Goal: Task Accomplishment & Management: Manage account settings

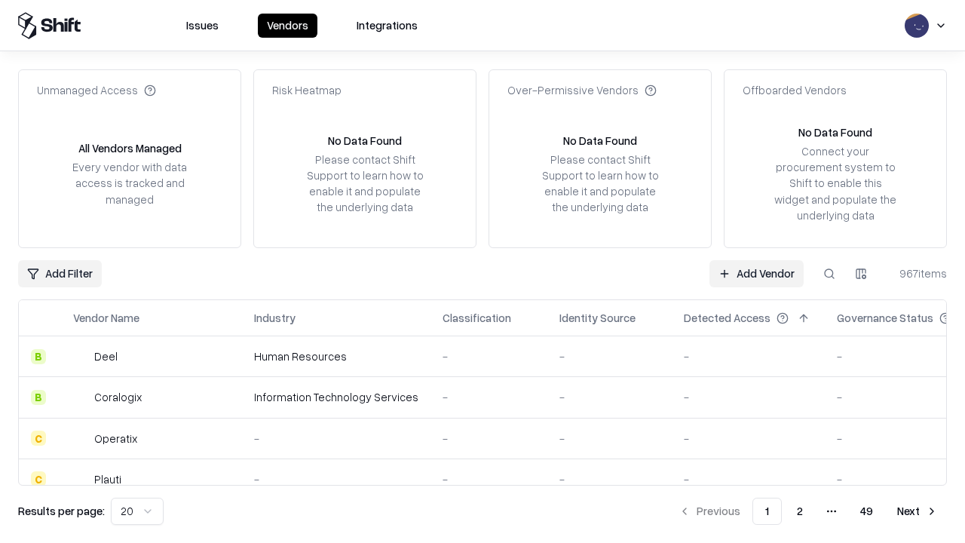
click at [756, 273] on link "Add Vendor" at bounding box center [756, 273] width 94 height 27
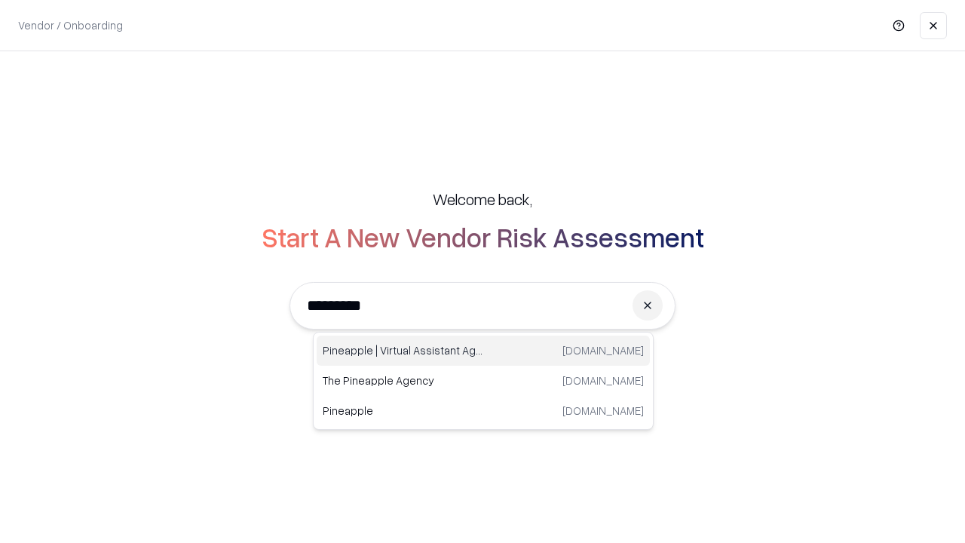
click at [483, 351] on div "Pineapple | Virtual Assistant Agency [DOMAIN_NAME]" at bounding box center [483, 350] width 333 height 30
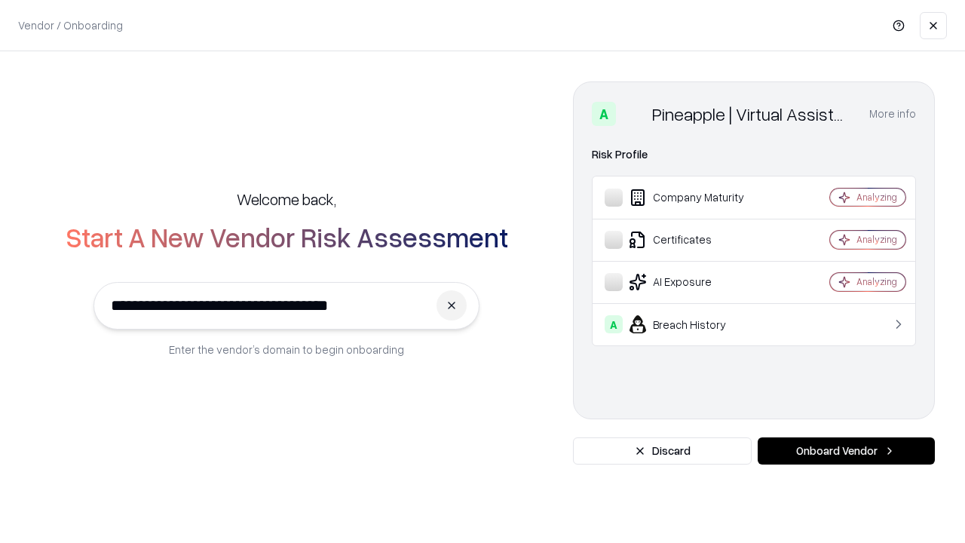
type input "**********"
click at [846, 451] on button "Onboard Vendor" at bounding box center [846, 450] width 177 height 27
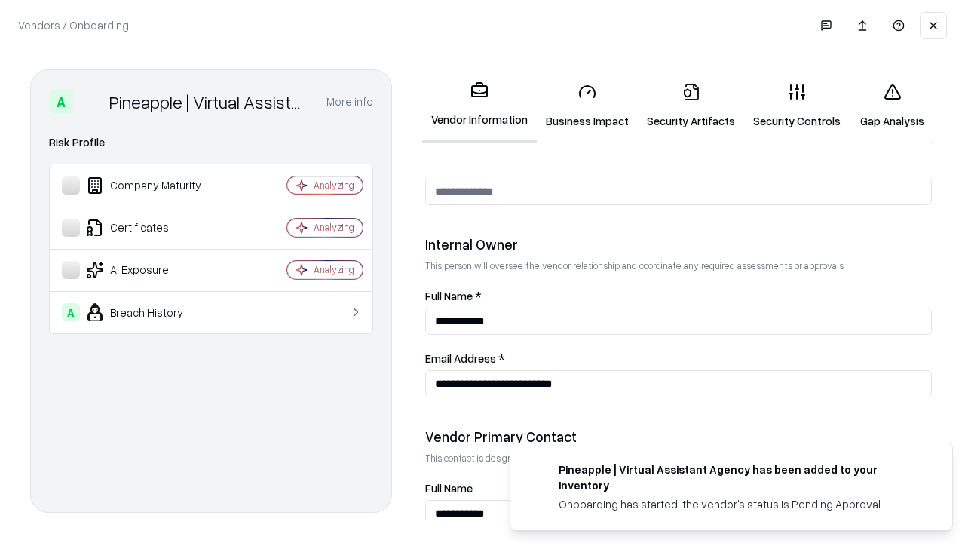
scroll to position [781, 0]
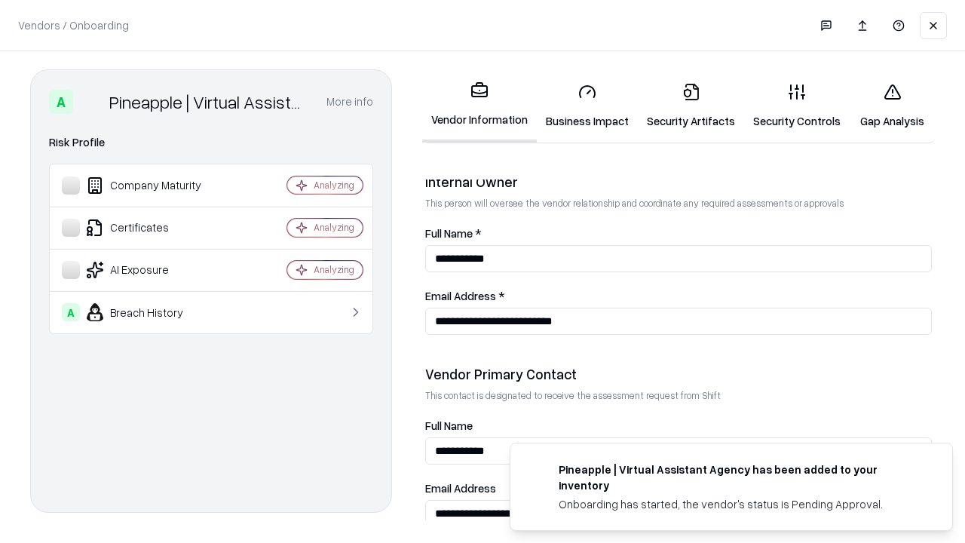
click at [587, 106] on link "Business Impact" at bounding box center [587, 106] width 101 height 70
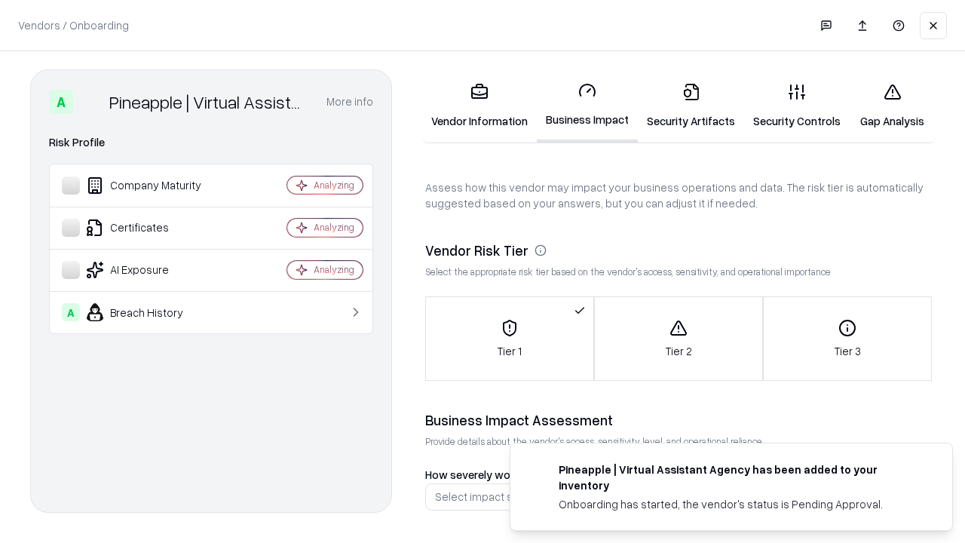
click at [690, 106] on link "Security Artifacts" at bounding box center [691, 106] width 106 height 70
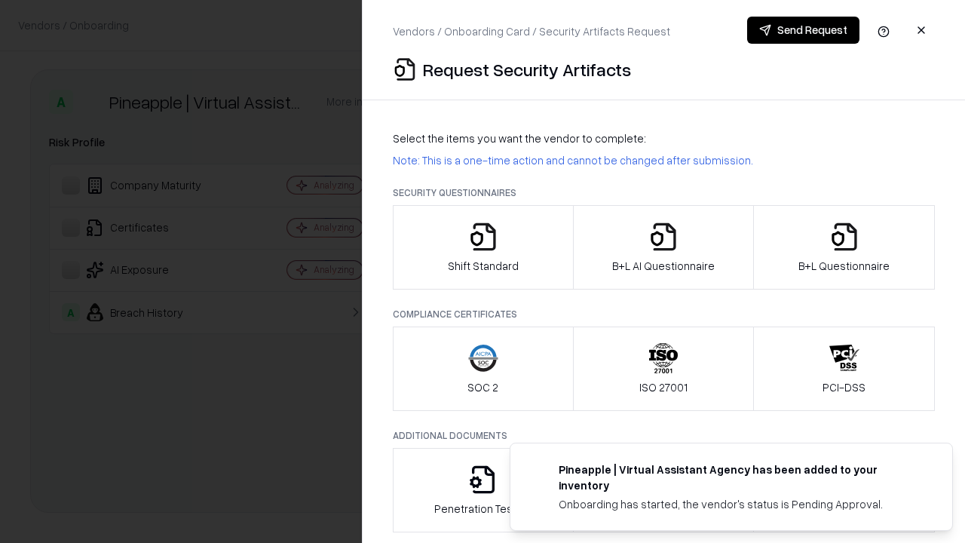
click at [482, 247] on icon "button" at bounding box center [483, 237] width 30 height 30
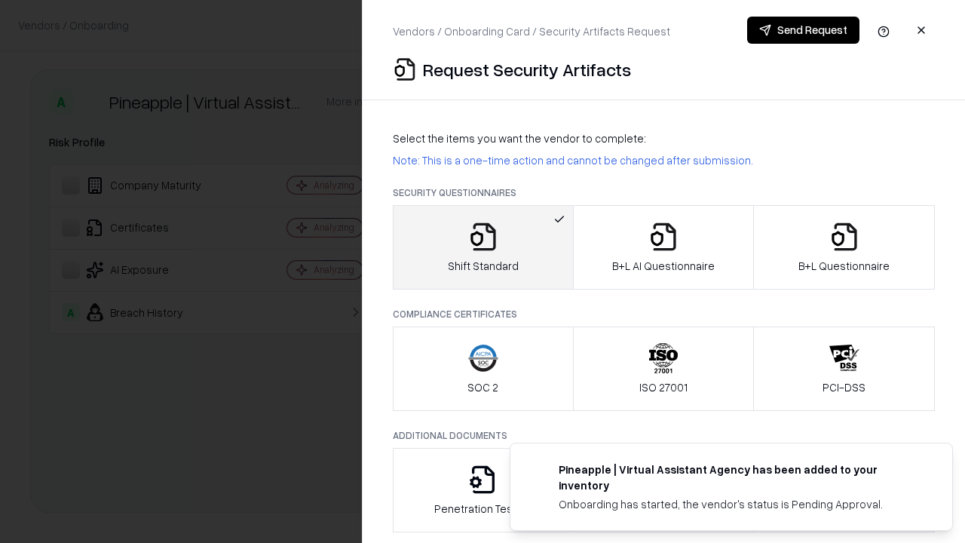
click at [803, 30] on button "Send Request" at bounding box center [803, 30] width 112 height 27
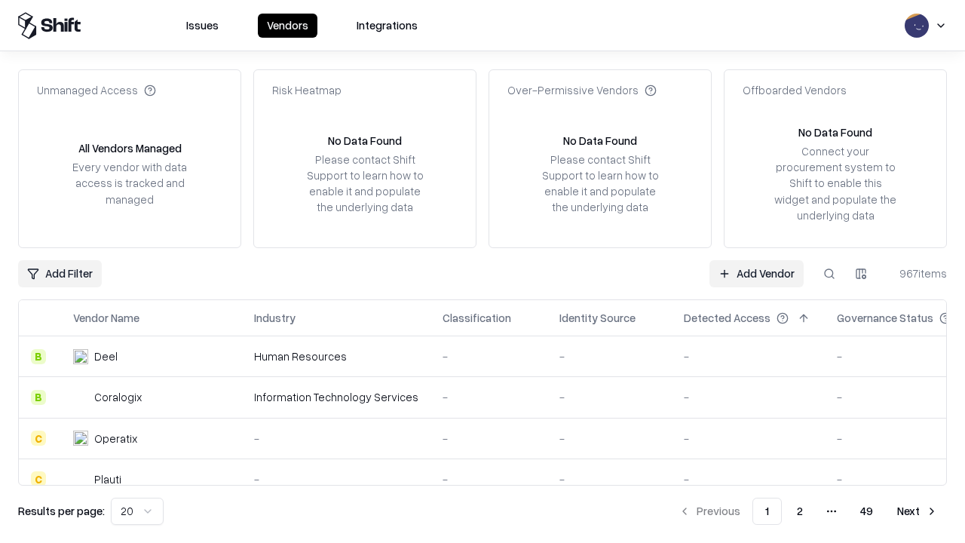
click at [829, 273] on button at bounding box center [829, 273] width 27 height 27
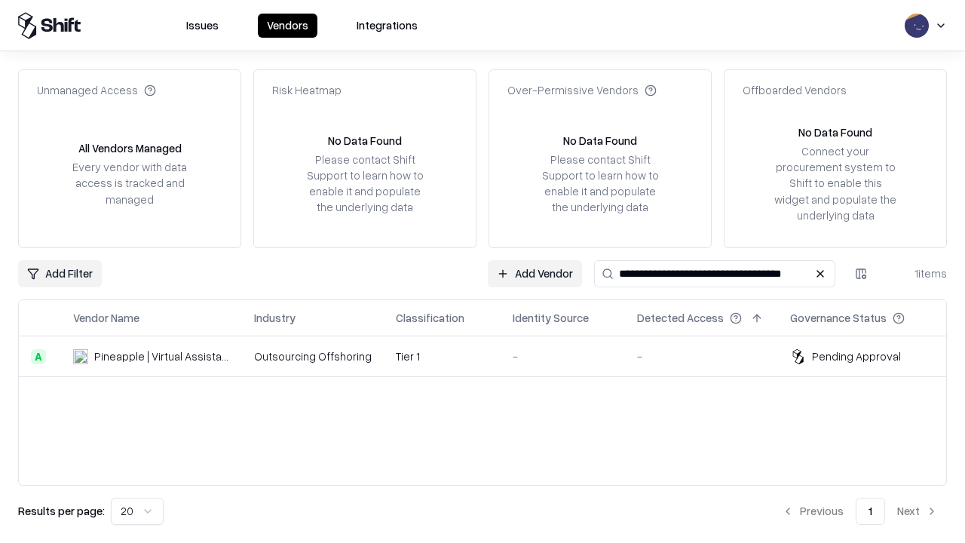
type input "**********"
click at [491, 356] on td "Tier 1" at bounding box center [442, 356] width 117 height 41
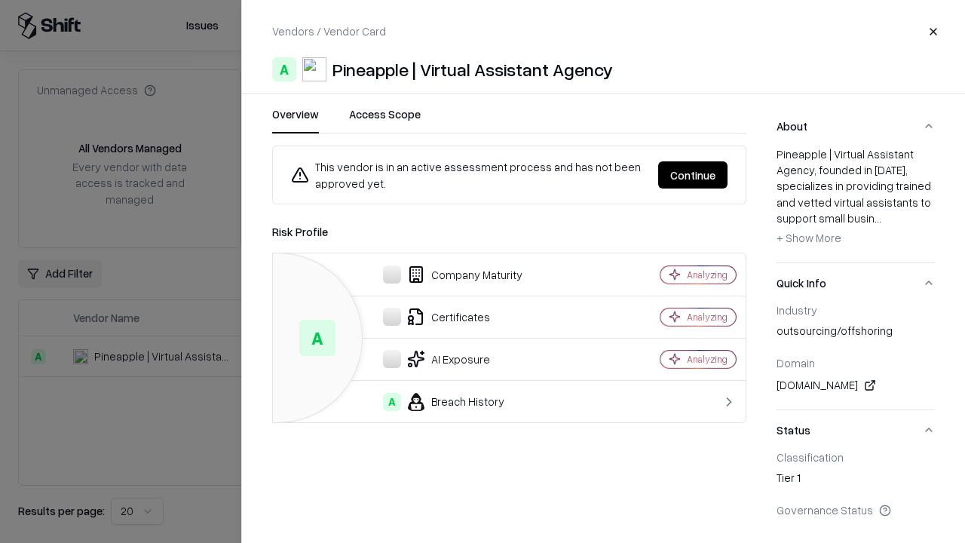
click at [693, 175] on button "Continue" at bounding box center [692, 174] width 69 height 27
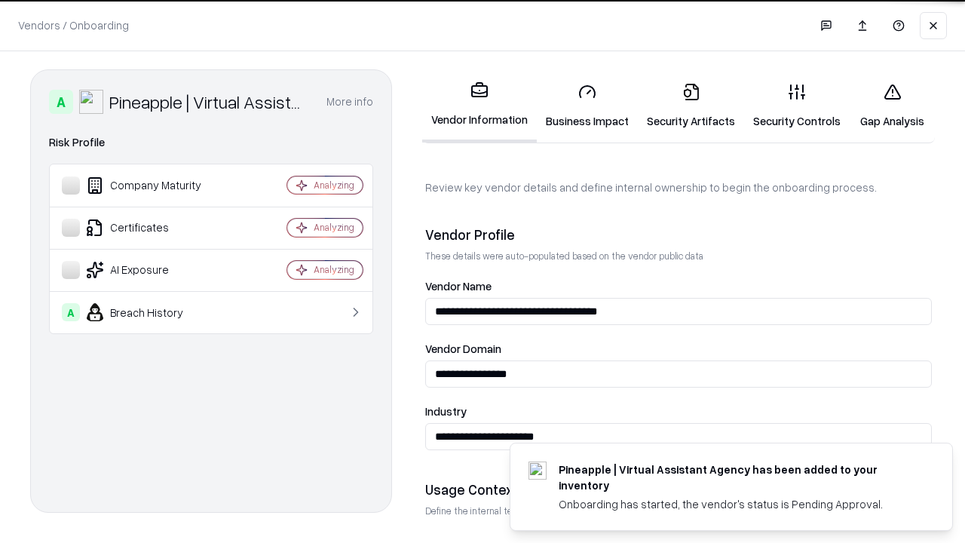
click at [690, 106] on link "Security Artifacts" at bounding box center [691, 106] width 106 height 70
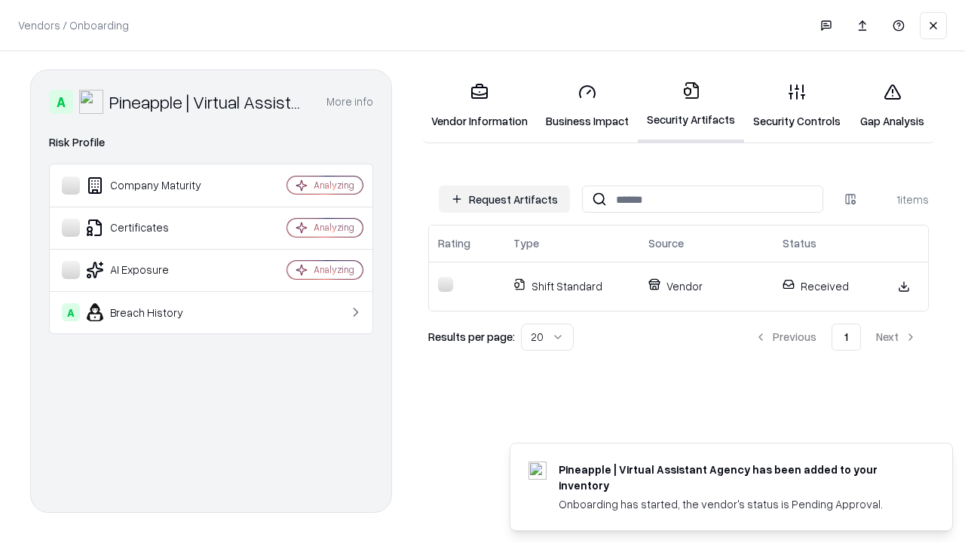
click at [797, 106] on link "Security Controls" at bounding box center [797, 106] width 106 height 70
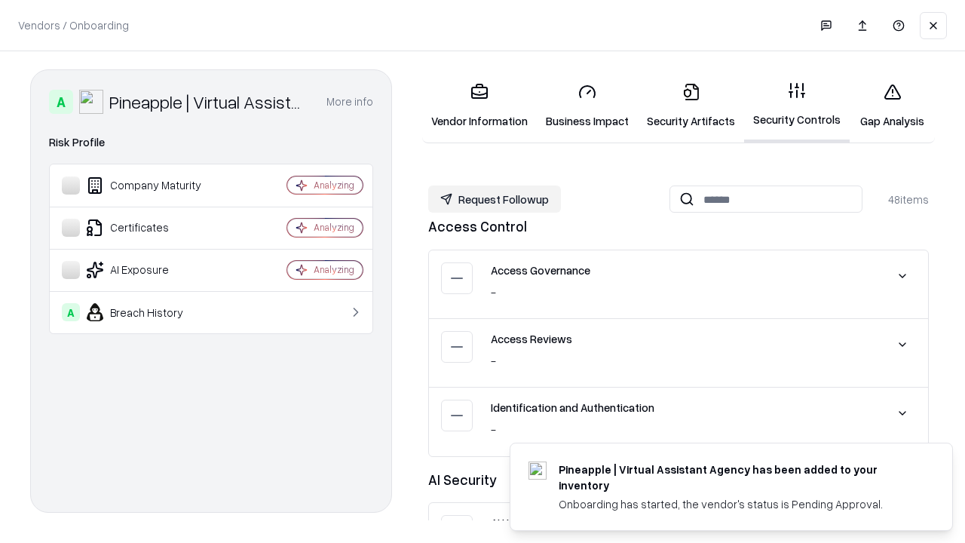
click at [494, 199] on button "Request Followup" at bounding box center [494, 198] width 133 height 27
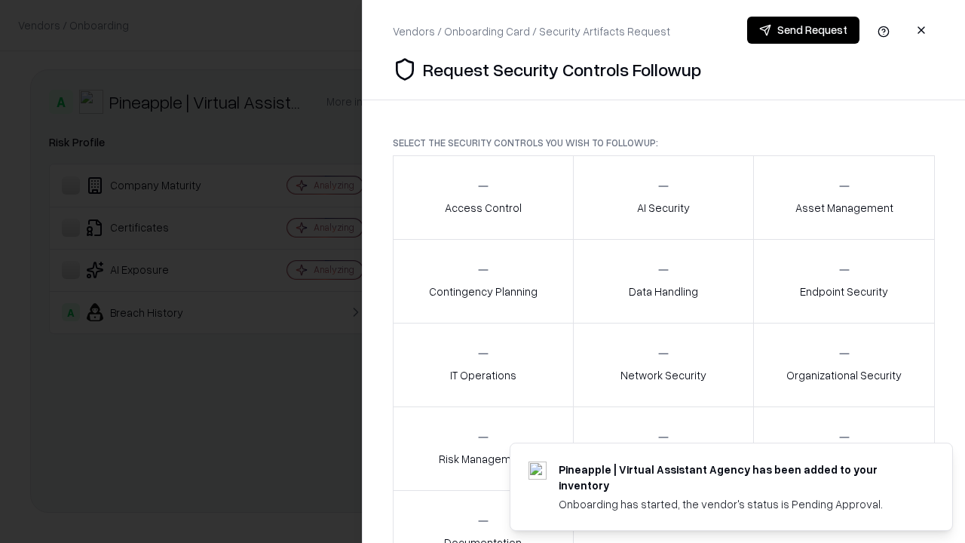
click at [482, 197] on div "Access Control" at bounding box center [483, 197] width 77 height 37
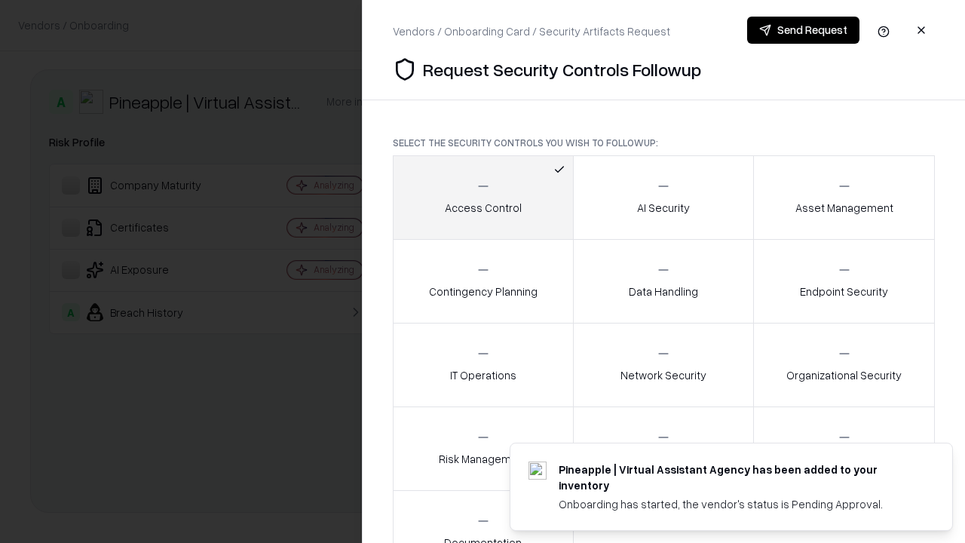
click at [803, 30] on button "Send Request" at bounding box center [803, 30] width 112 height 27
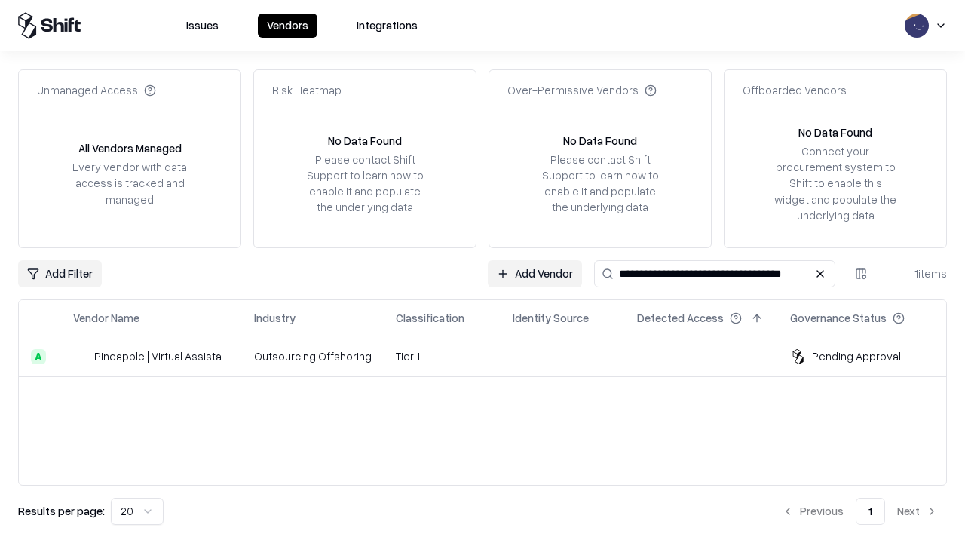
type input "**********"
click at [491, 356] on td "Tier 1" at bounding box center [442, 356] width 117 height 41
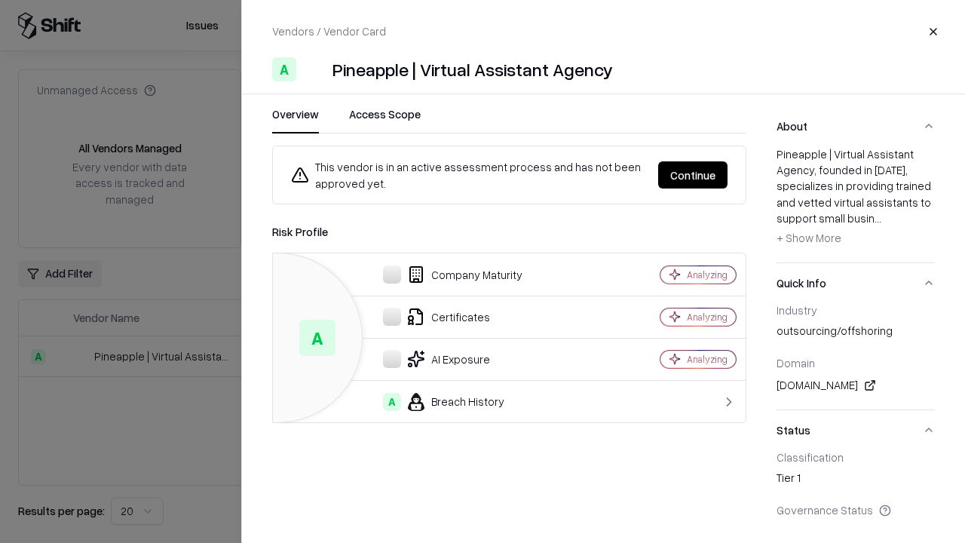
click at [693, 175] on button "Continue" at bounding box center [692, 174] width 69 height 27
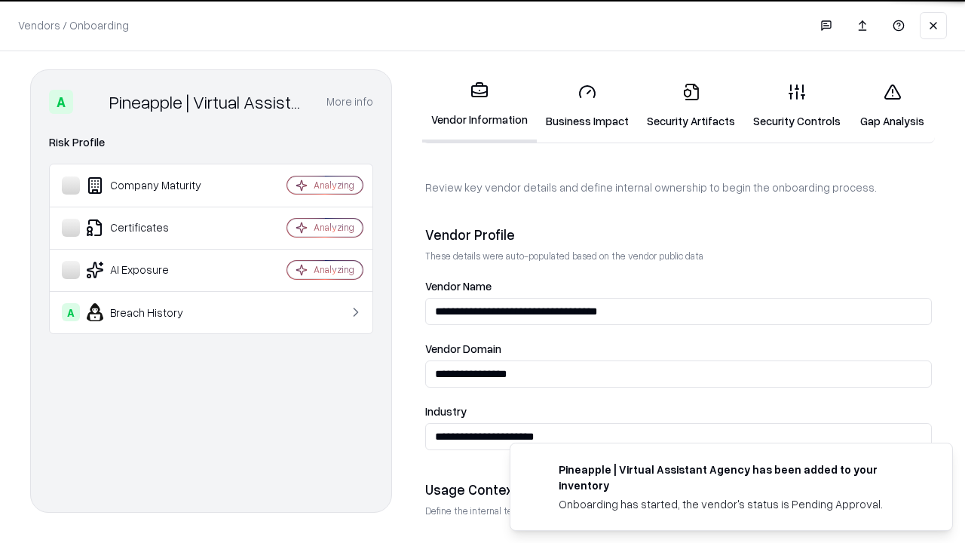
click at [892, 106] on link "Gap Analysis" at bounding box center [892, 106] width 85 height 70
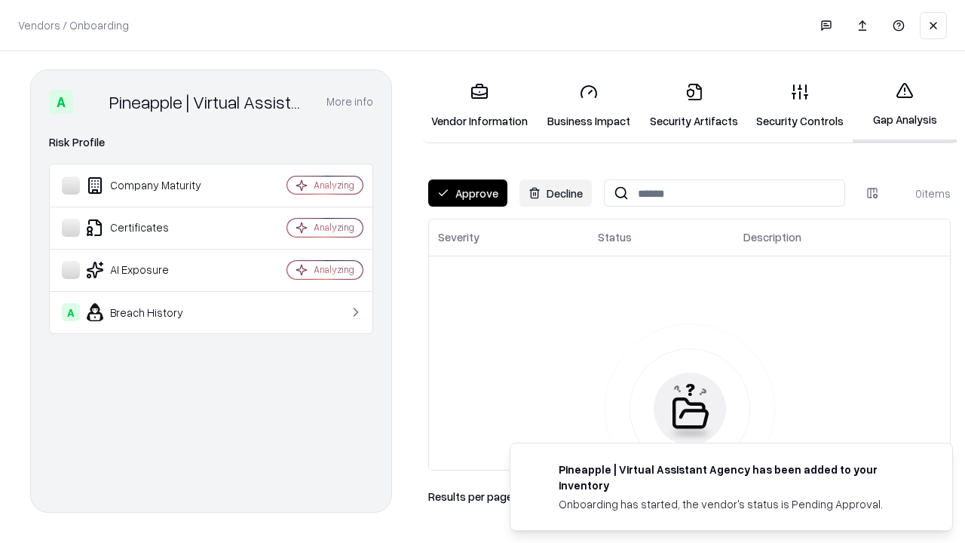
click at [467, 193] on button "Approve" at bounding box center [467, 192] width 79 height 27
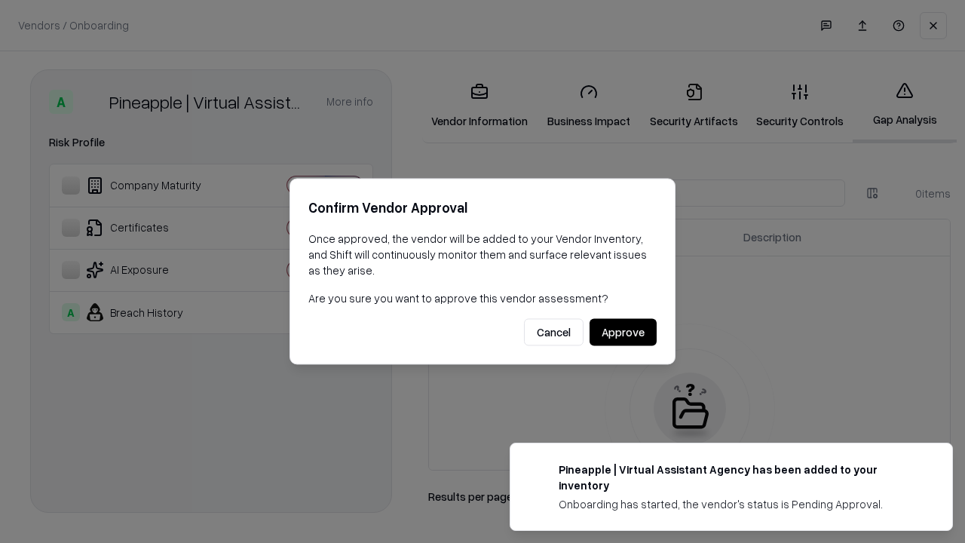
click at [623, 332] on button "Approve" at bounding box center [622, 332] width 67 height 27
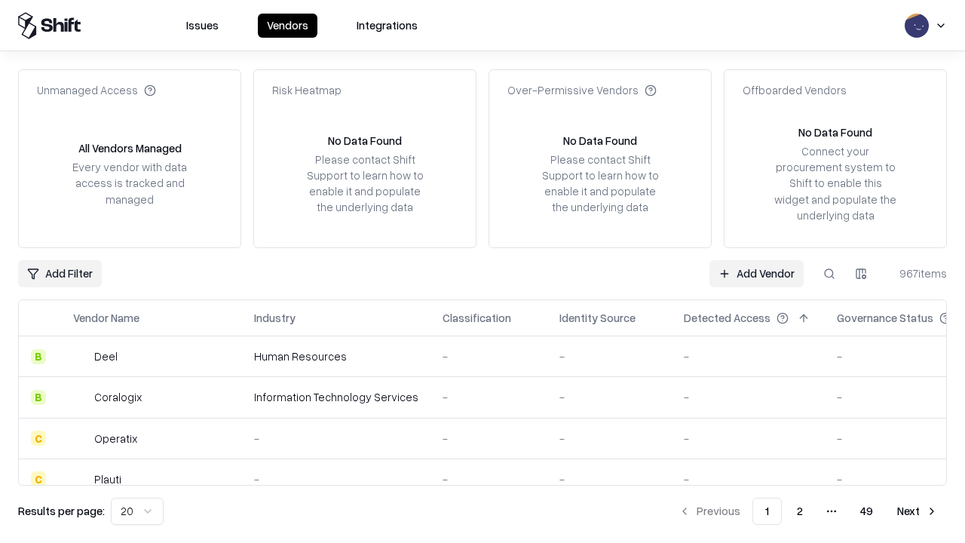
type input "**********"
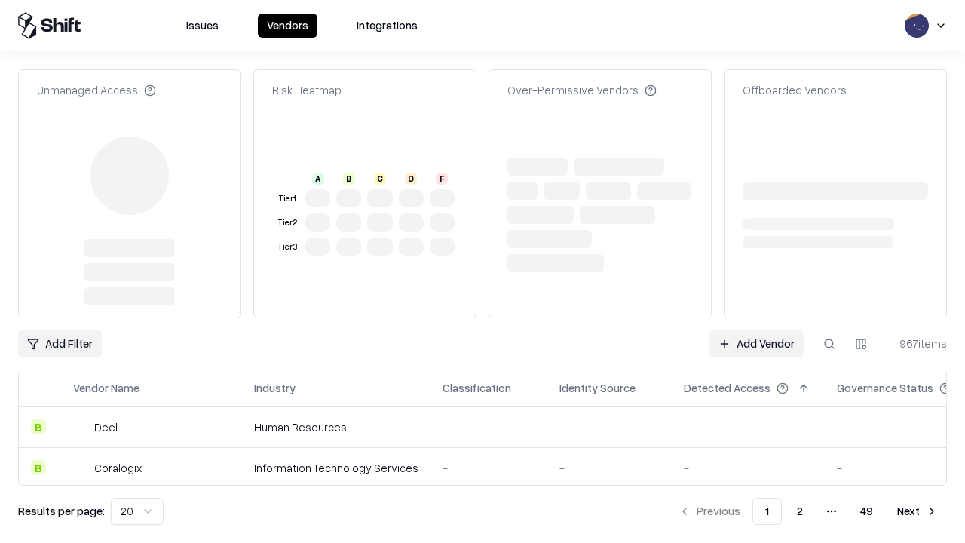
click at [756, 330] on link "Add Vendor" at bounding box center [756, 343] width 94 height 27
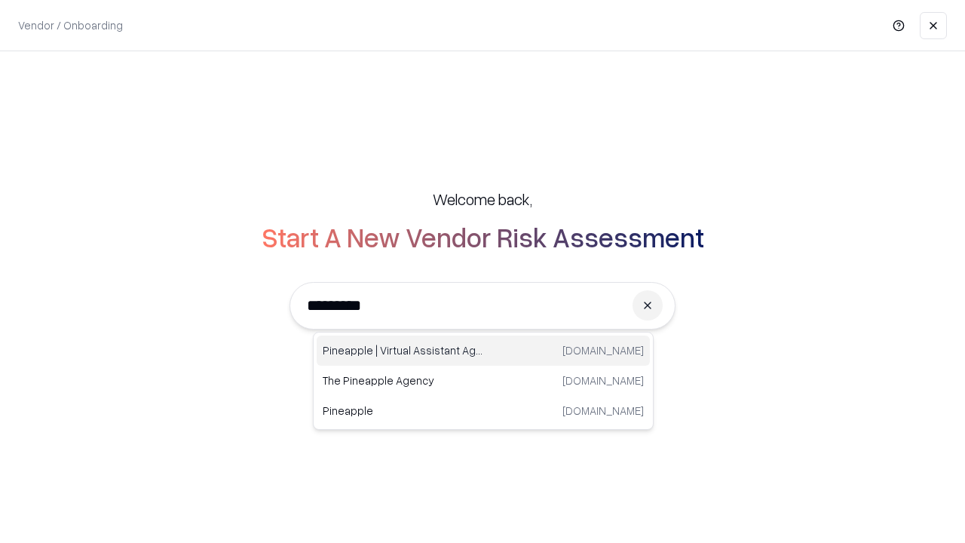
click at [483, 351] on div "Pineapple | Virtual Assistant Agency [DOMAIN_NAME]" at bounding box center [483, 350] width 333 height 30
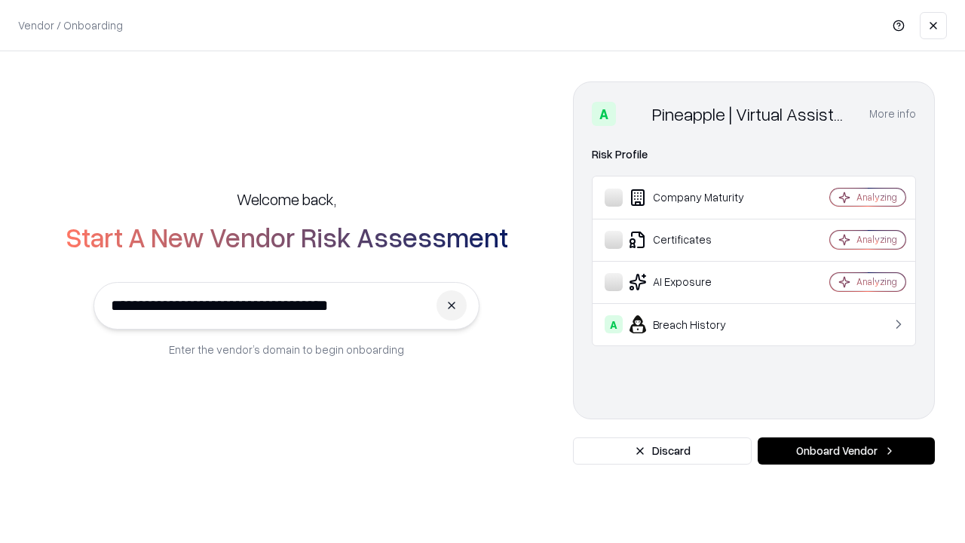
type input "**********"
click at [846, 451] on button "Onboard Vendor" at bounding box center [846, 450] width 177 height 27
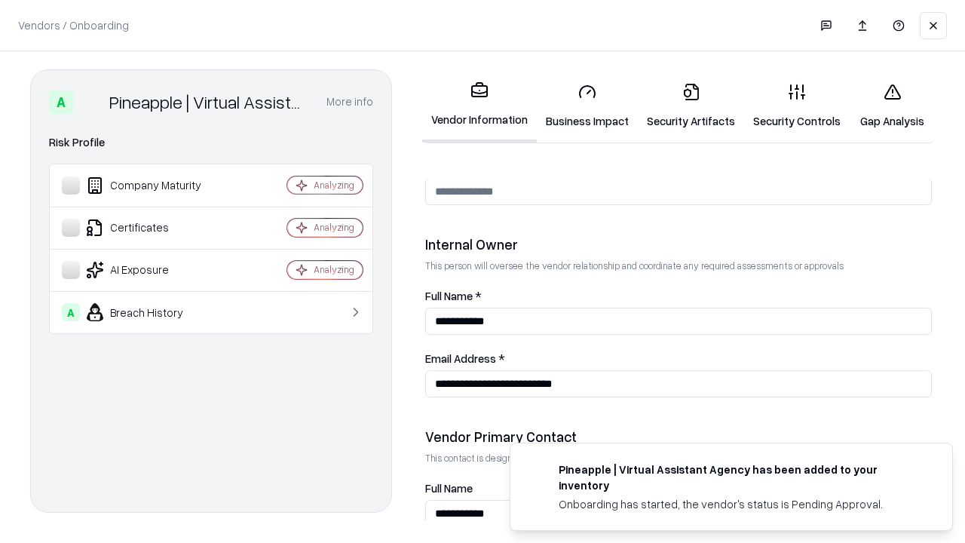
scroll to position [781, 0]
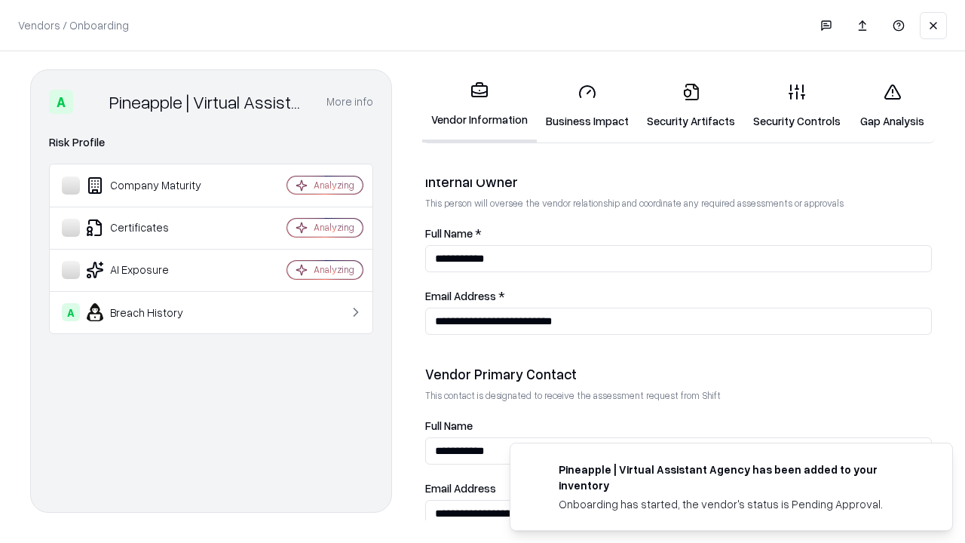
click at [892, 106] on link "Gap Analysis" at bounding box center [892, 106] width 85 height 70
